Goal: Entertainment & Leisure: Consume media (video, audio)

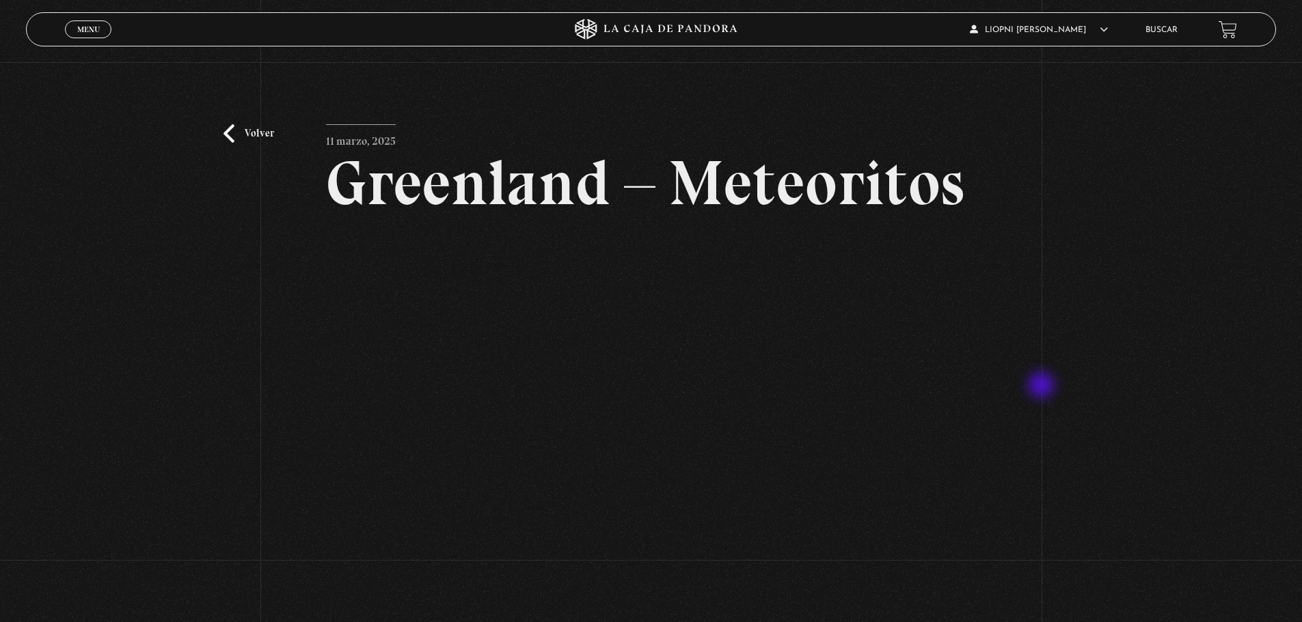
click at [1043, 387] on div "Volver 11 marzo, 2025 Greenland – Meteoritos WhatsApp Twitter Messenger Email" at bounding box center [651, 362] width 1302 height 601
click at [547, 128] on article "11 marzo, 2025 Greenland – Meteoritos WhatsApp Twitter Messenger Email" at bounding box center [651, 386] width 650 height 525
click at [232, 131] on link "Volver" at bounding box center [248, 133] width 51 height 18
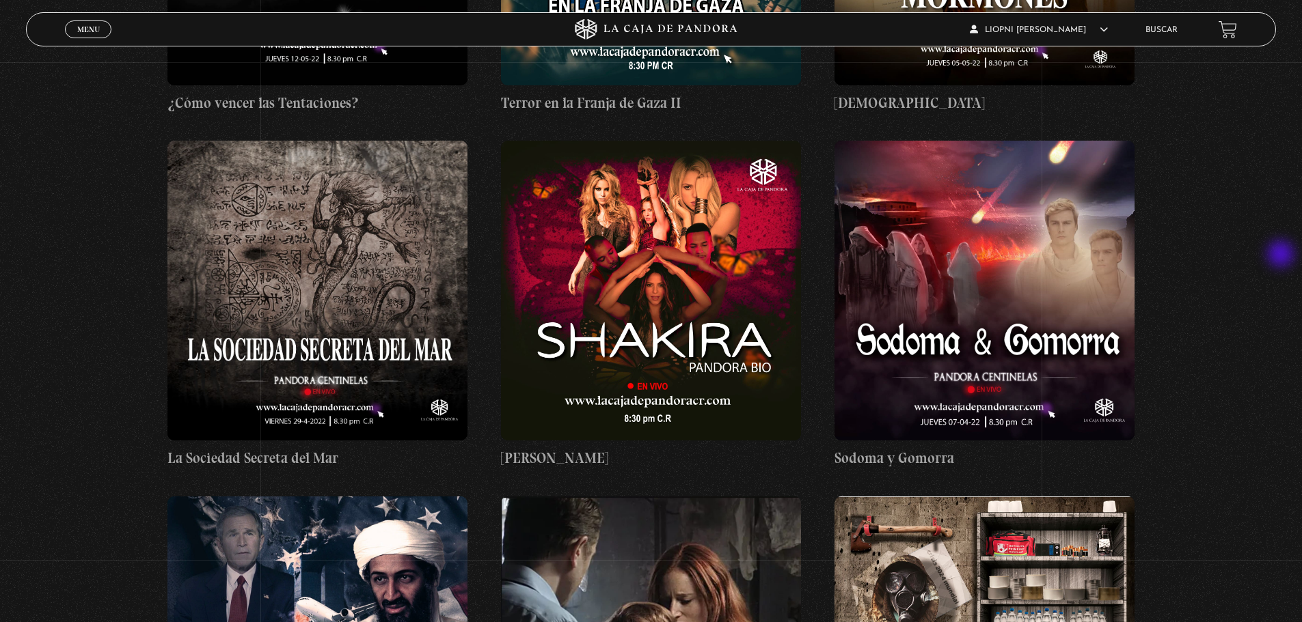
scroll to position [16739, 0]
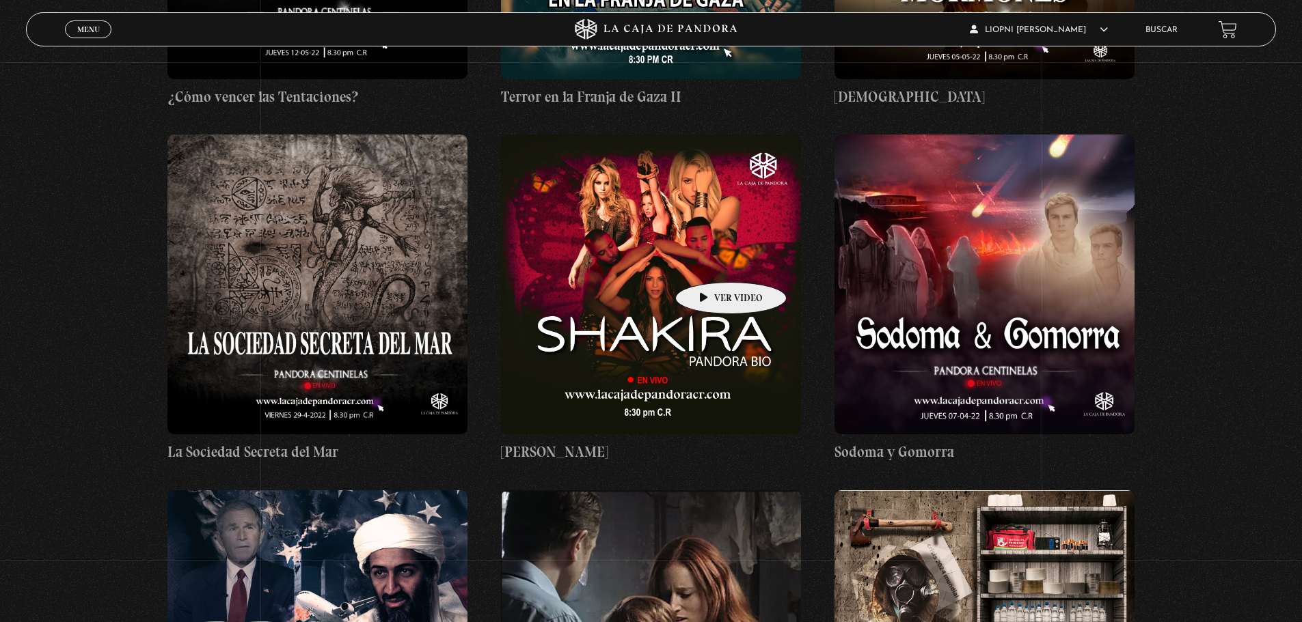
click at [709, 262] on figure at bounding box center [651, 285] width 300 height 300
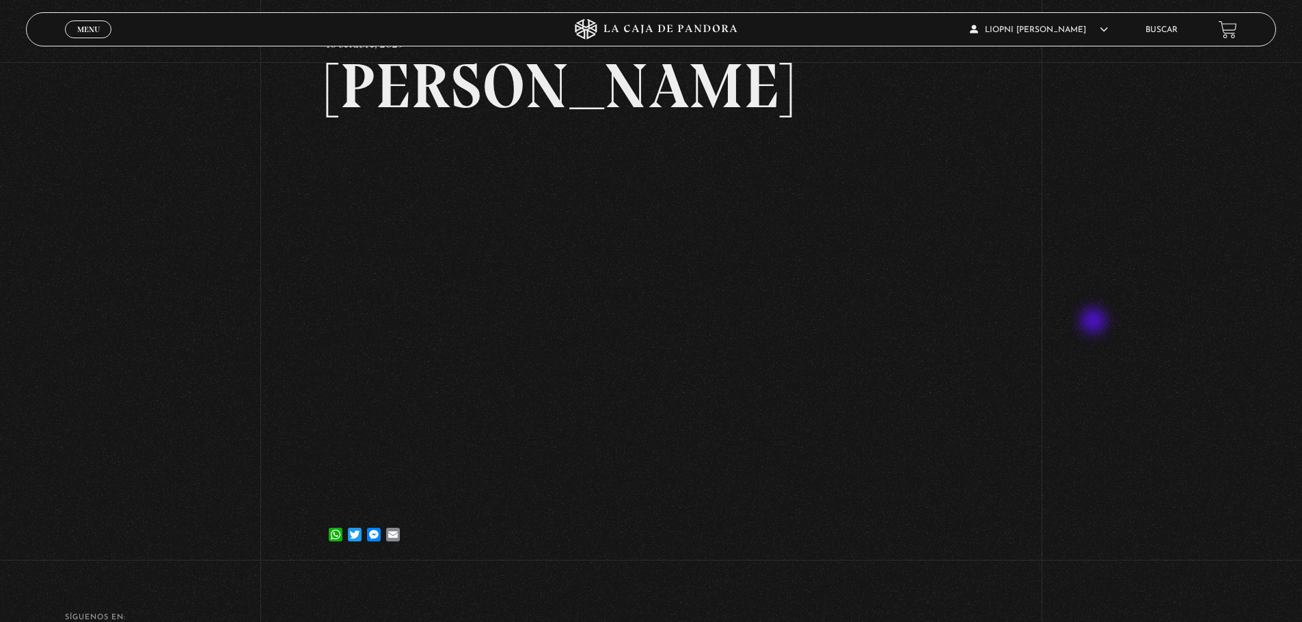
scroll to position [137, 0]
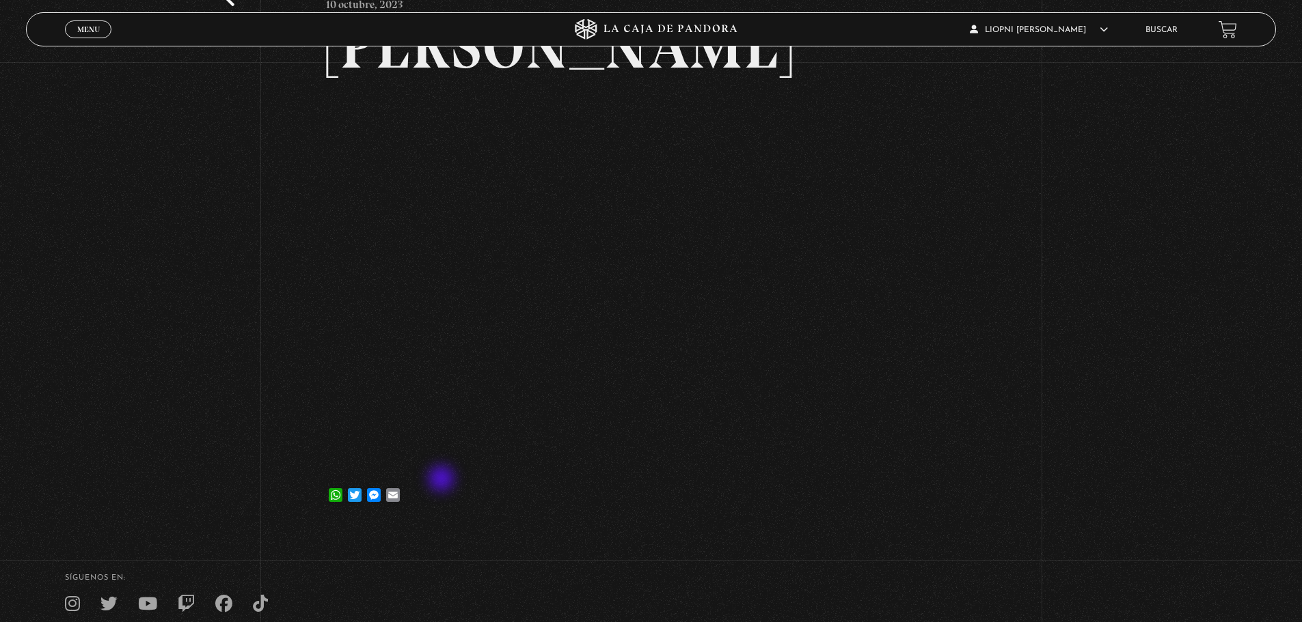
click at [443, 480] on div "WhatsApp Twitter Messenger Email" at bounding box center [651, 488] width 650 height 27
click at [713, 499] on div "WhatsApp Twitter Messenger Email" at bounding box center [651, 488] width 650 height 27
click at [1047, 590] on div "SÍguenos en:" at bounding box center [651, 594] width 1302 height 38
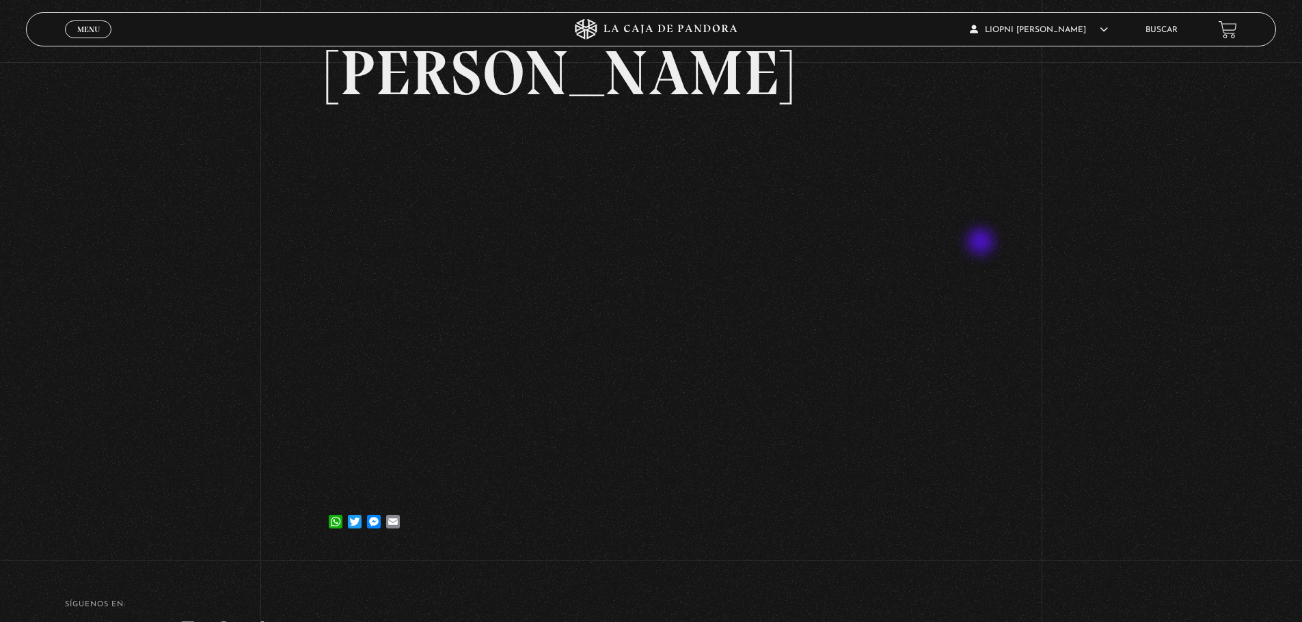
scroll to position [68, 0]
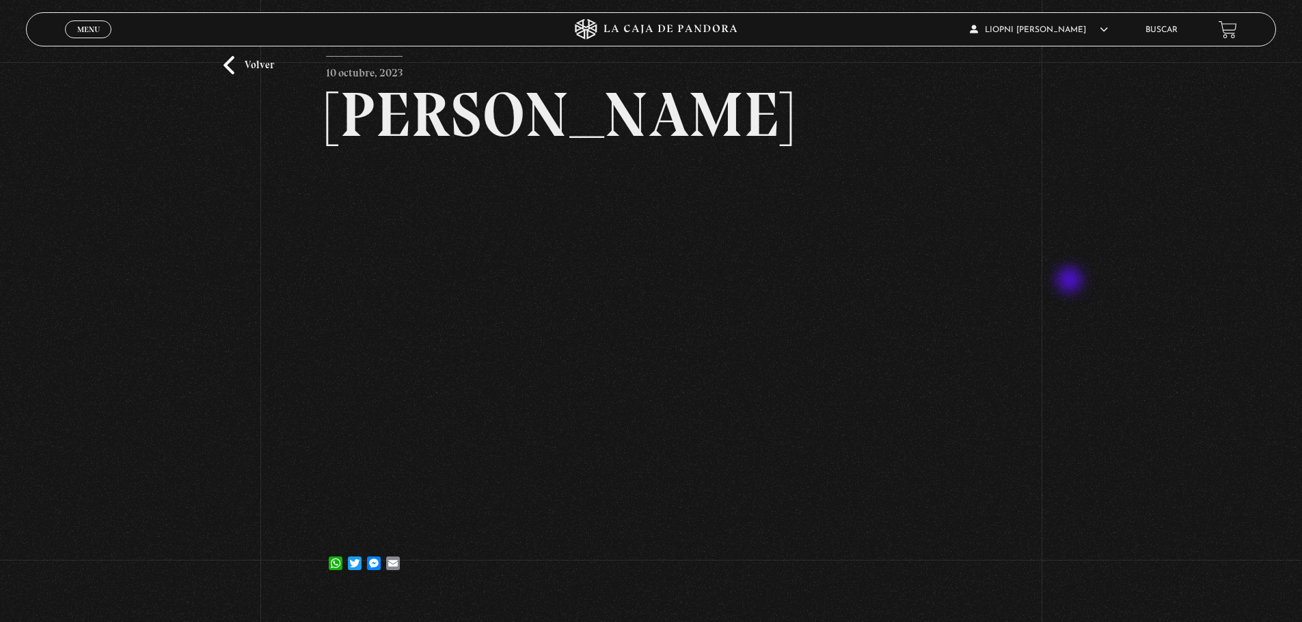
click at [1071, 281] on div "Volver 10 octubre, 2023 [PERSON_NAME] WhatsApp Twitter Messenger Email" at bounding box center [651, 294] width 1302 height 601
